Goal: Information Seeking & Learning: Learn about a topic

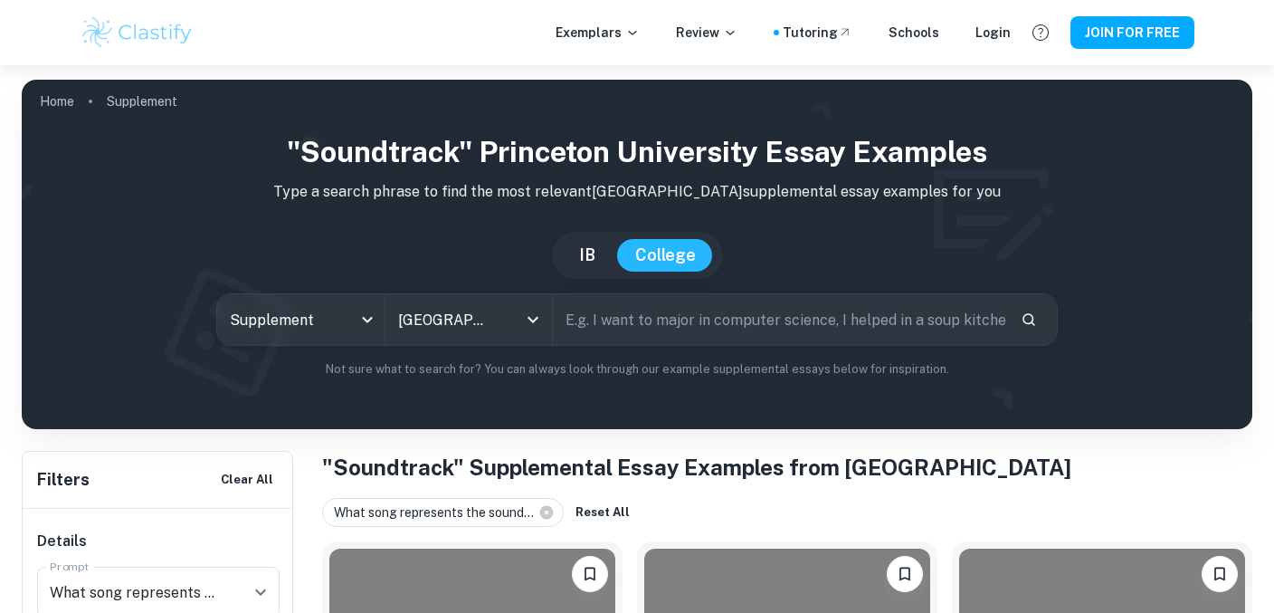
scroll to position [491, 0]
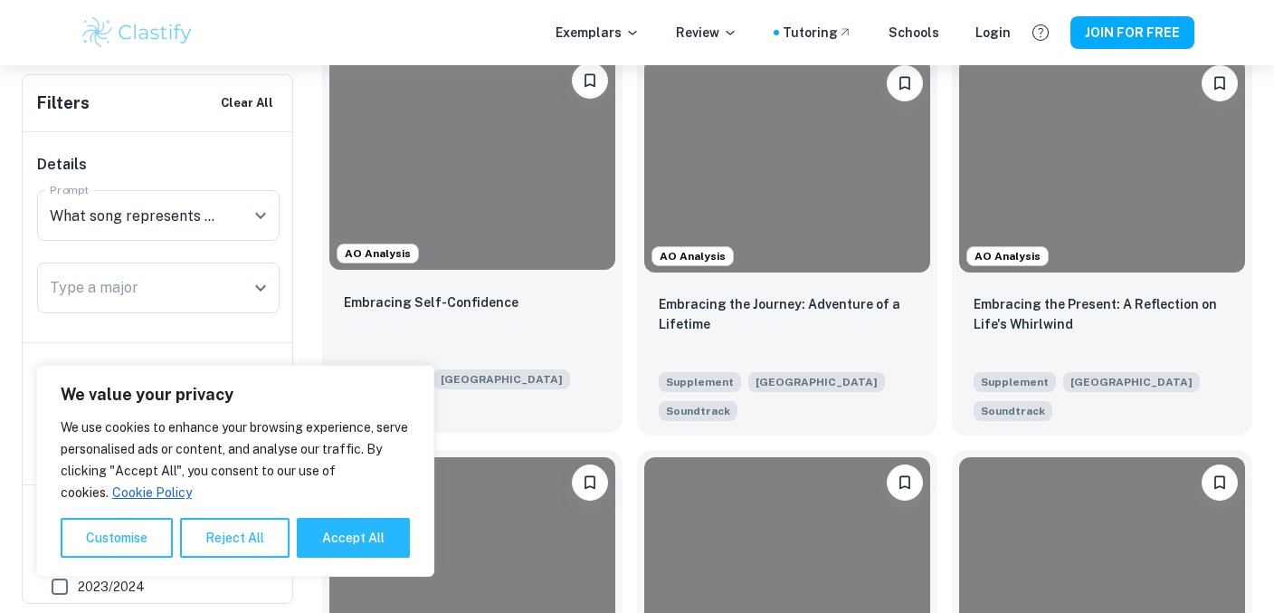
click at [556, 316] on div "Embracing Self-Confidence" at bounding box center [472, 322] width 257 height 62
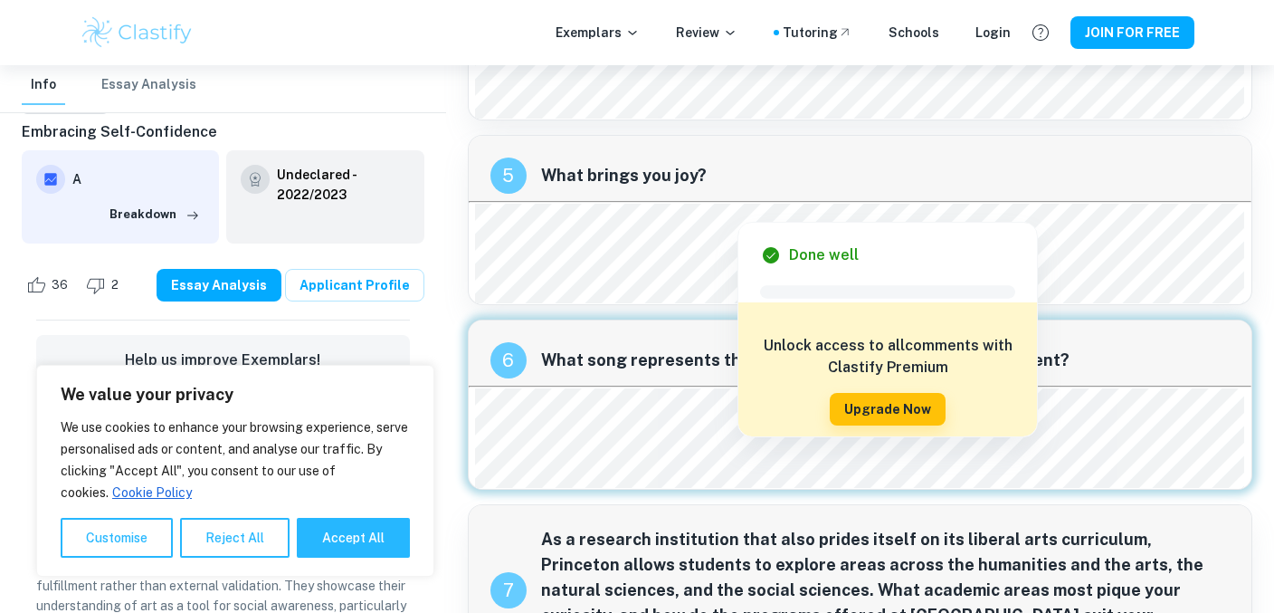
scroll to position [1685, 0]
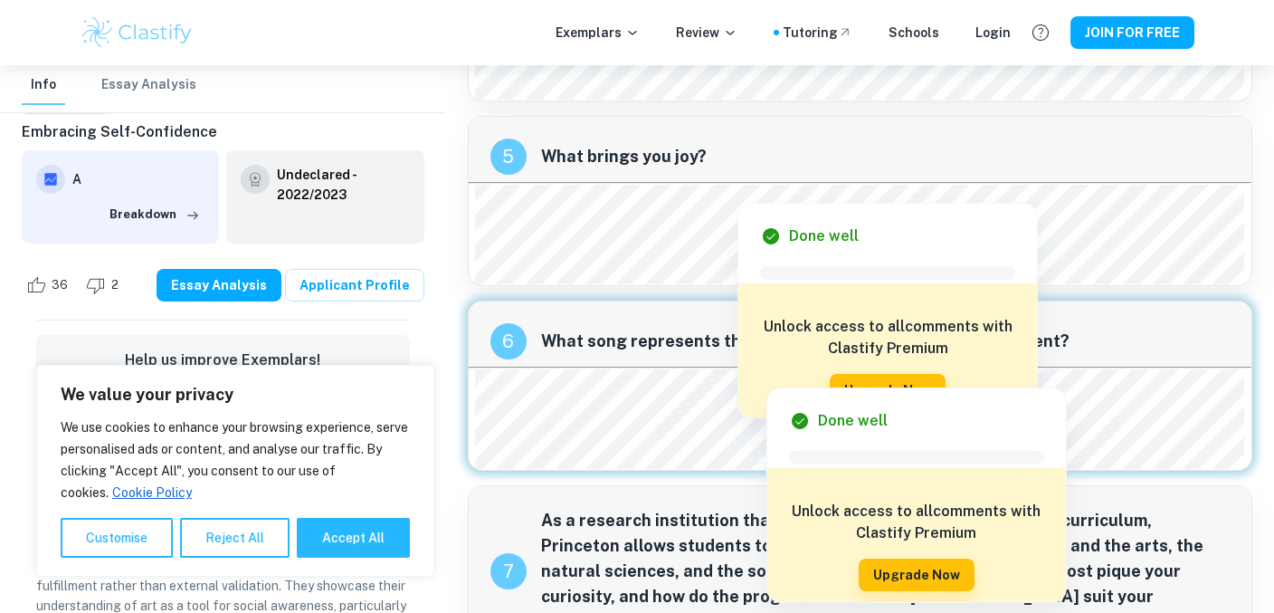
scroll to position [1710, 0]
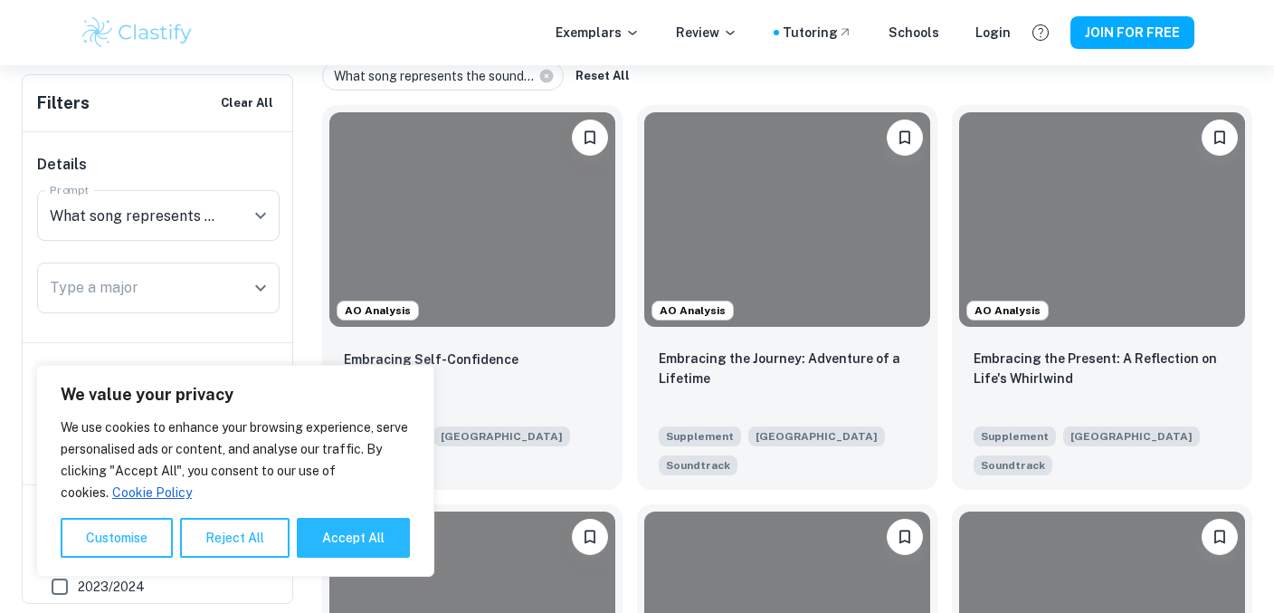
scroll to position [460, 0]
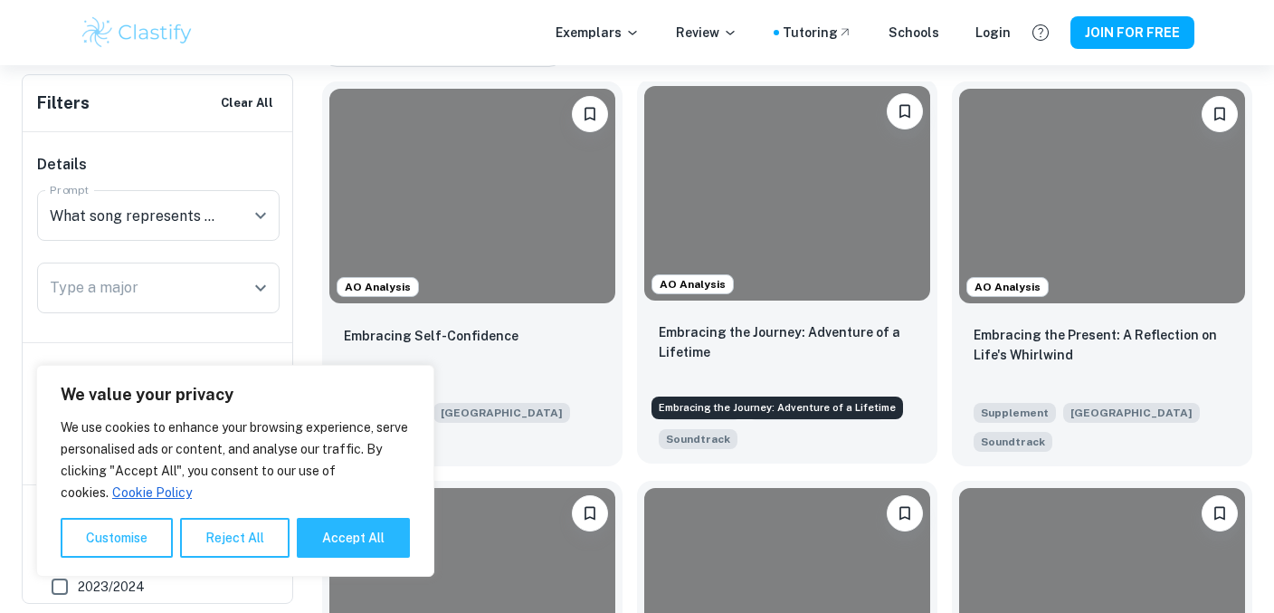
click at [712, 362] on p "Embracing the Journey: Adventure of a Lifetime" at bounding box center [787, 342] width 257 height 40
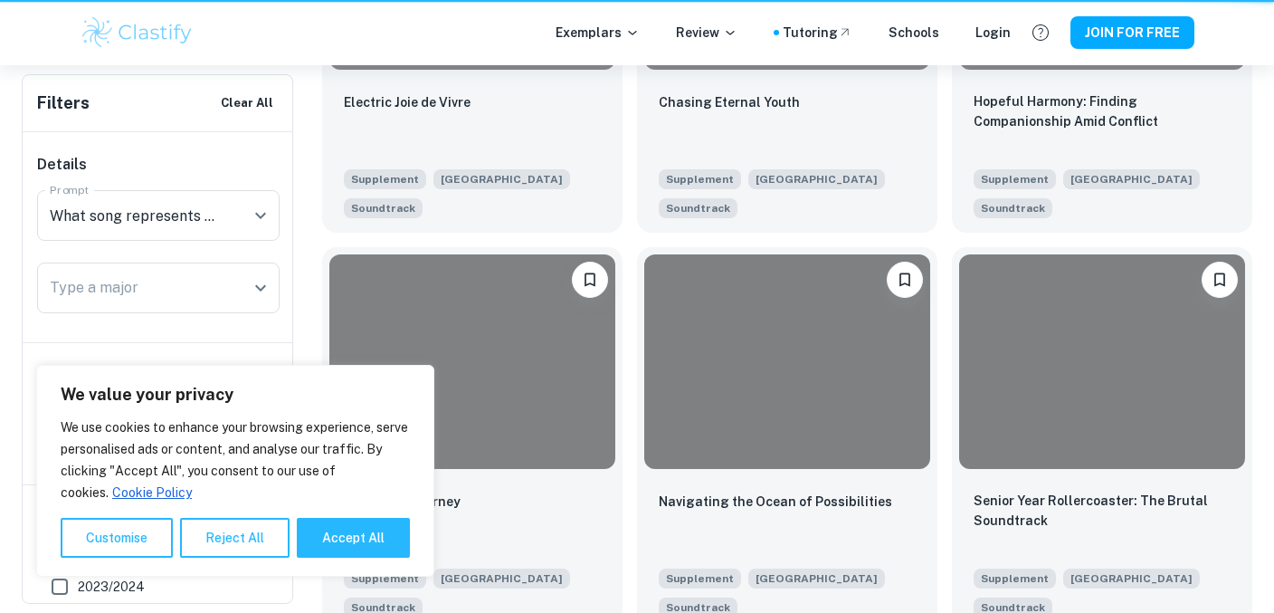
scroll to position [460, 0]
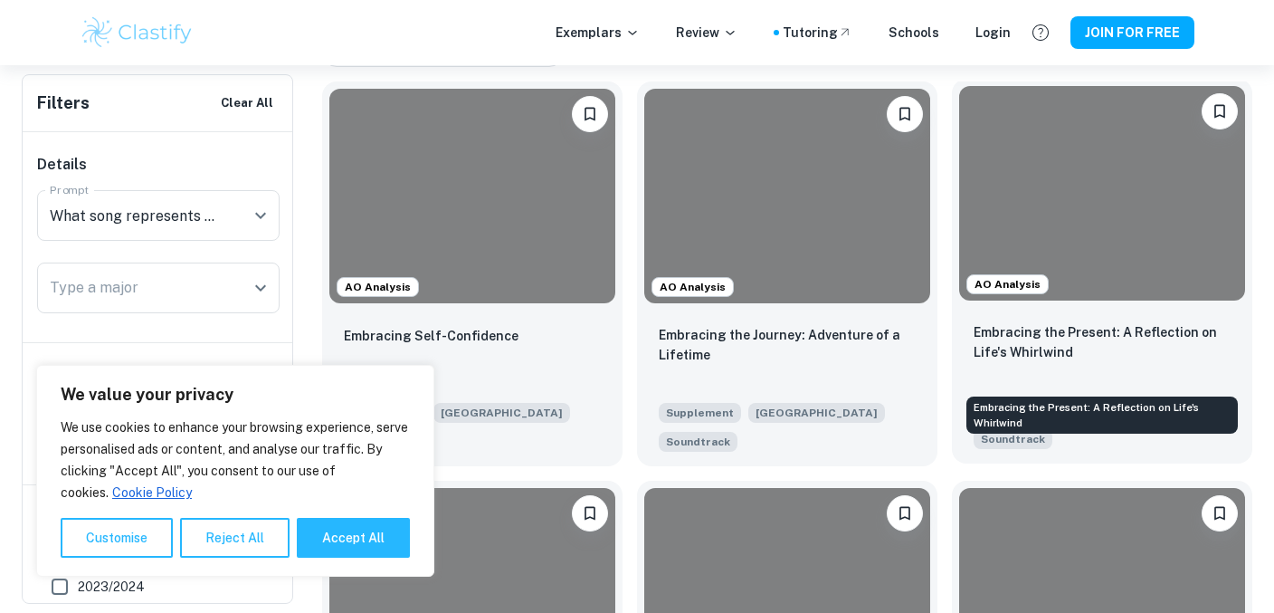
click at [1041, 345] on p "Embracing the Present: A Reflection on Life's Whirlwind" at bounding box center [1102, 342] width 257 height 40
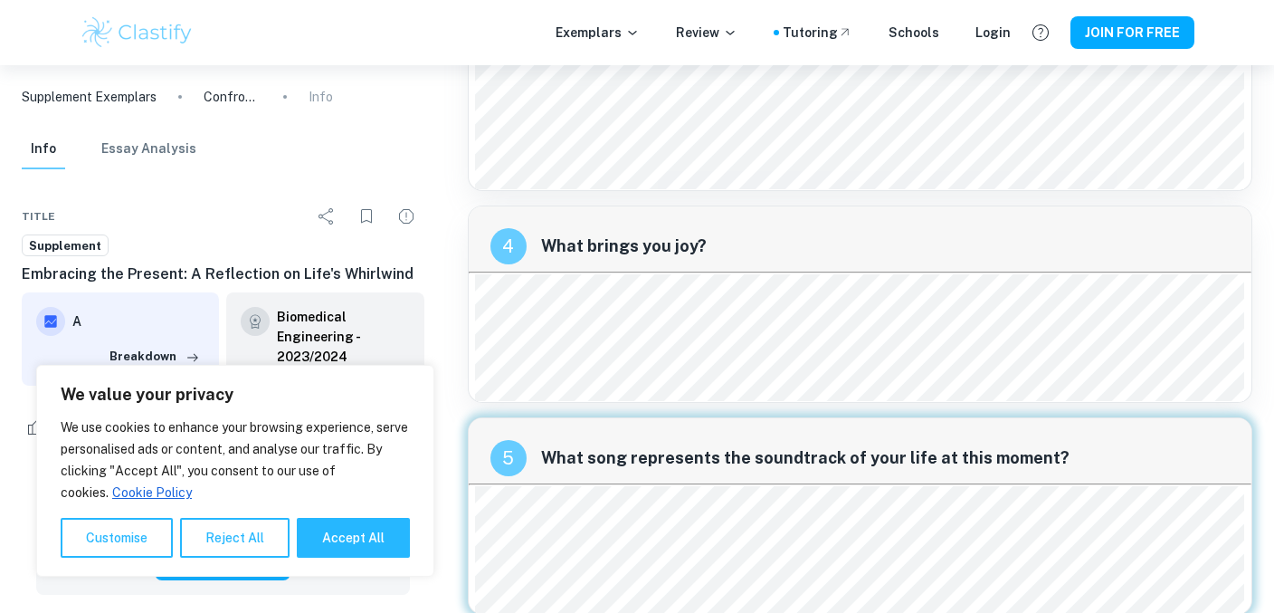
scroll to position [2250, 0]
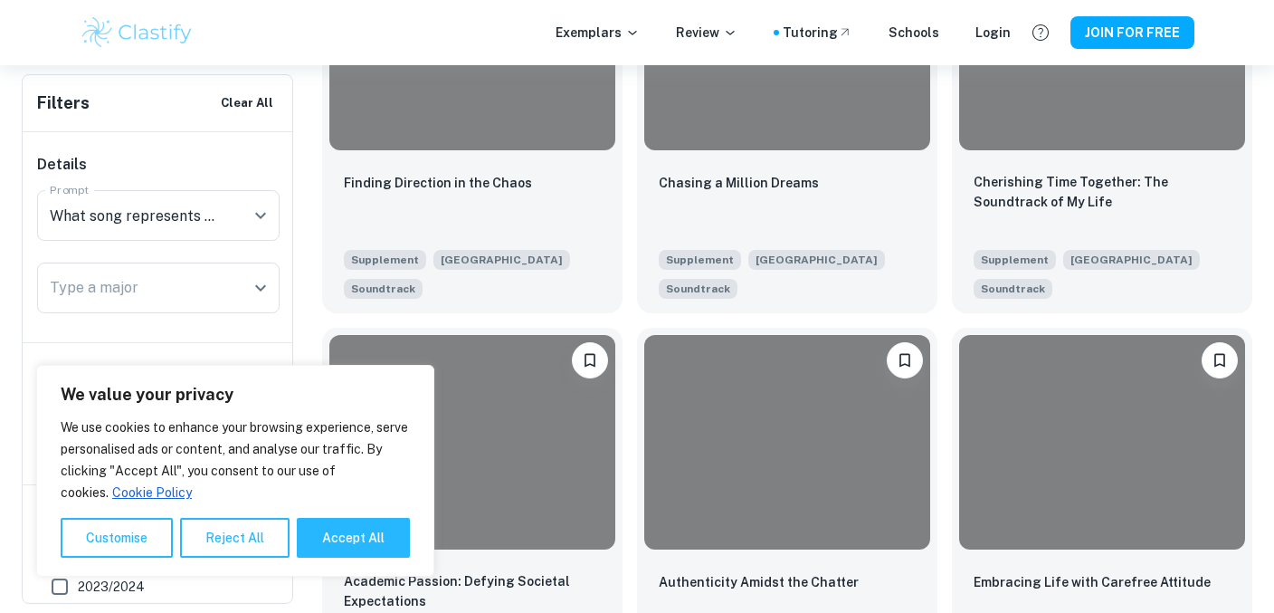
scroll to position [1424, 0]
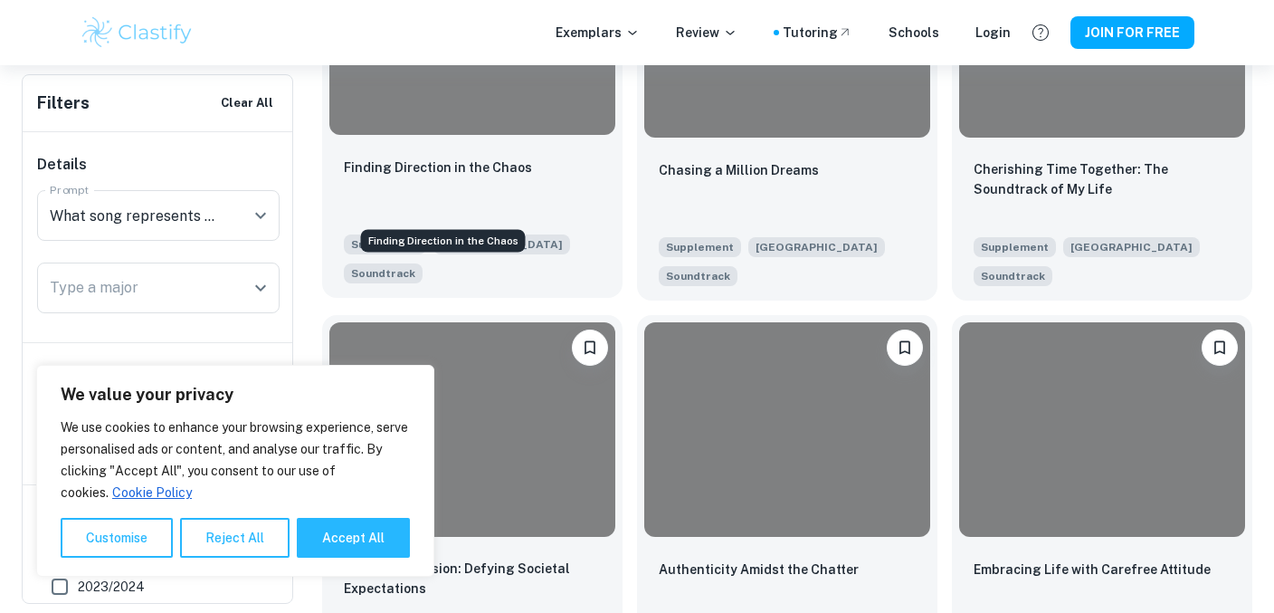
click at [532, 177] on p "Finding Direction in the Chaos" at bounding box center [438, 168] width 188 height 20
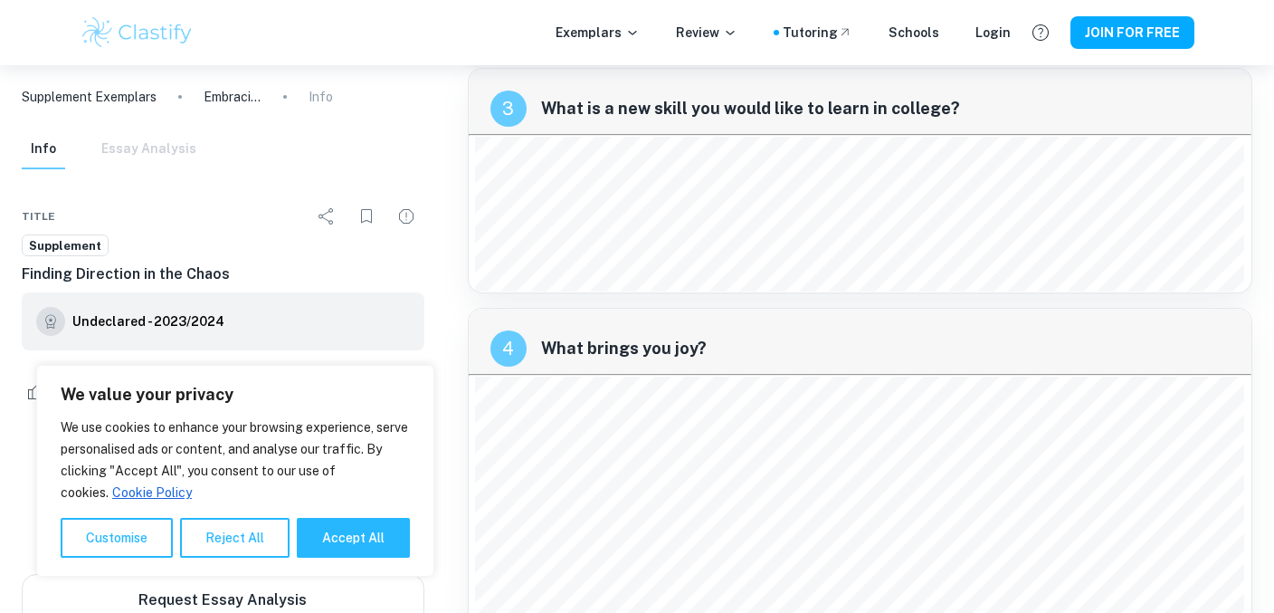
scroll to position [2781, 0]
